Goal: Information Seeking & Learning: Learn about a topic

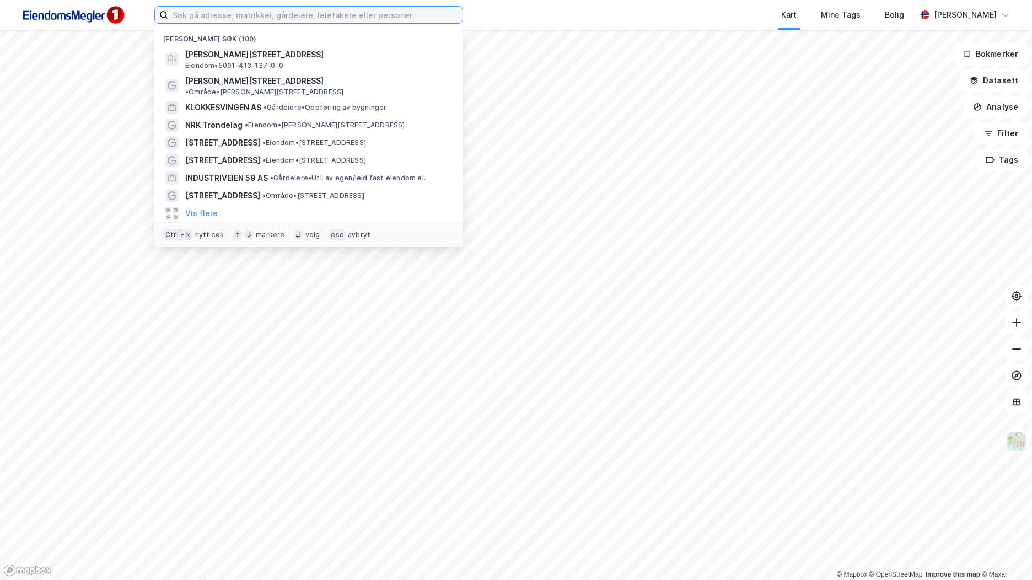
click at [206, 15] on input at bounding box center [315, 15] width 294 height 17
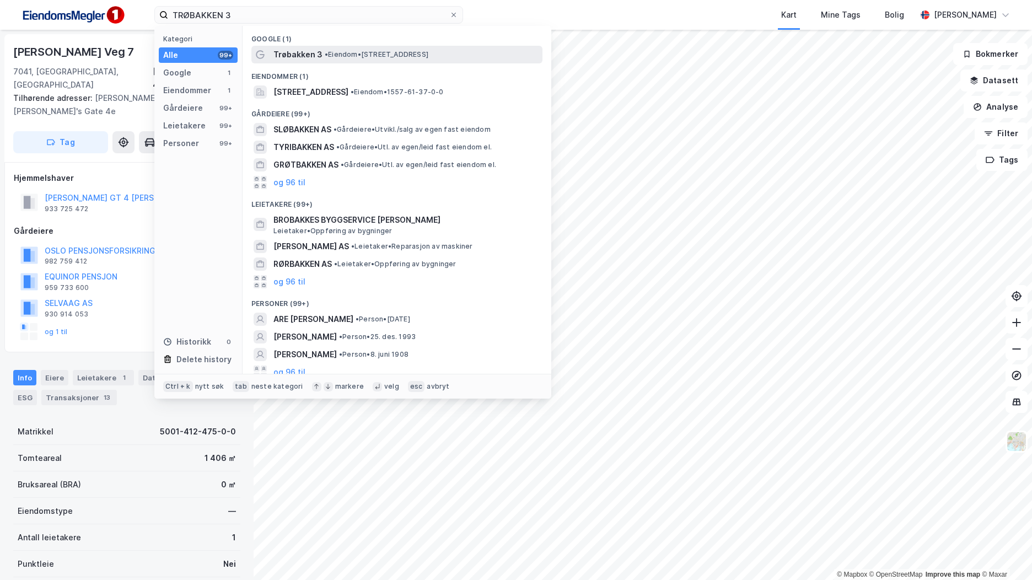
click at [371, 61] on div "Trøbakken 3 • Eiendom • [STREET_ADDRESS]" at bounding box center [396, 55] width 291 height 18
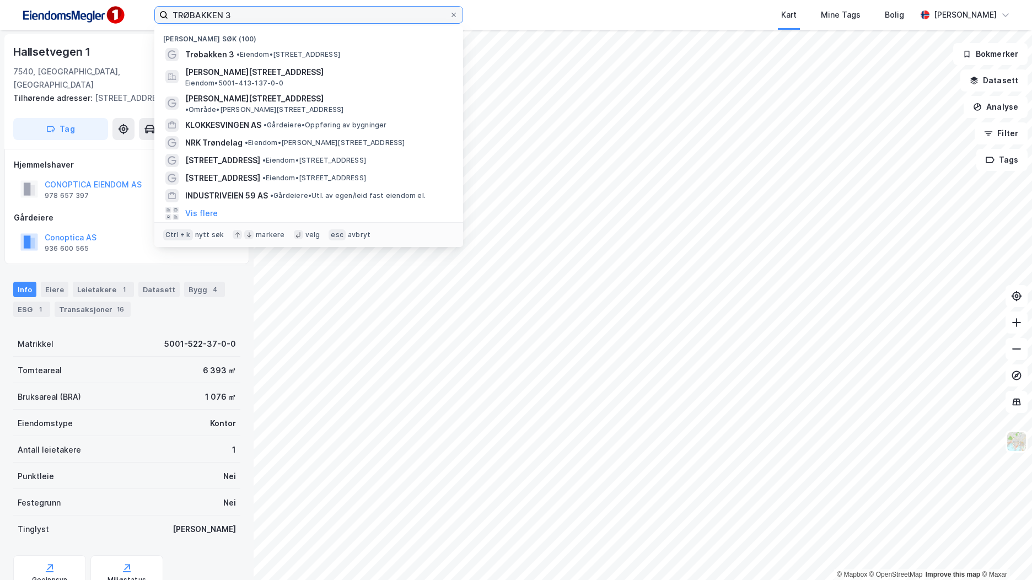
click at [249, 14] on input "TRØBAKKEN 3" at bounding box center [308, 15] width 281 height 17
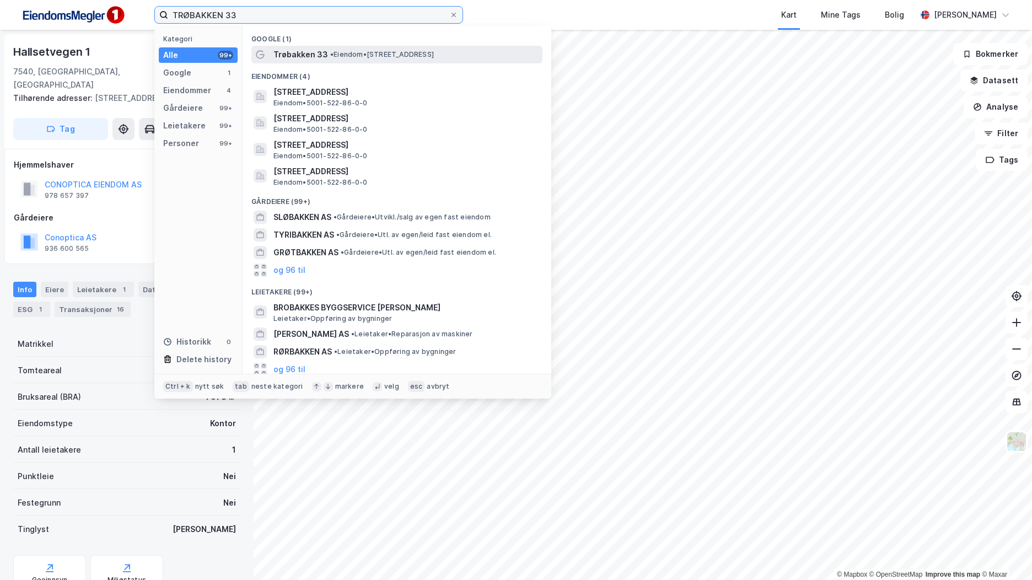
type input "TRØBAKKEN 33"
click at [294, 58] on span "Trøbakken 33" at bounding box center [300, 54] width 55 height 13
